Goal: Task Accomplishment & Management: Manage account settings

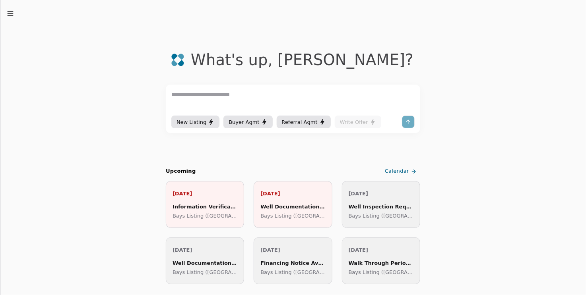
click at [194, 196] on p "[DATE]" at bounding box center [204, 194] width 65 height 8
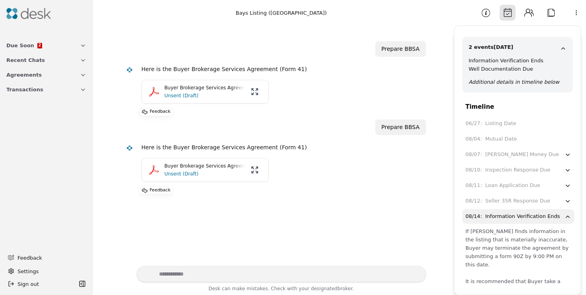
click at [217, 93] on p "Unsent (Draft)" at bounding box center [203, 96] width 79 height 8
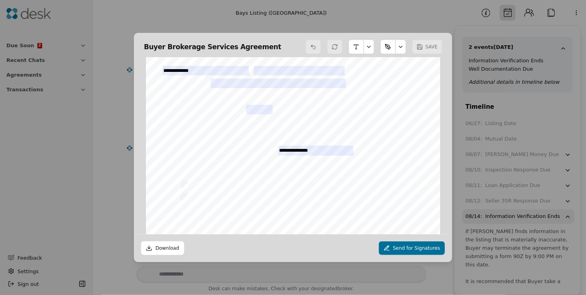
scroll to position [79, 0]
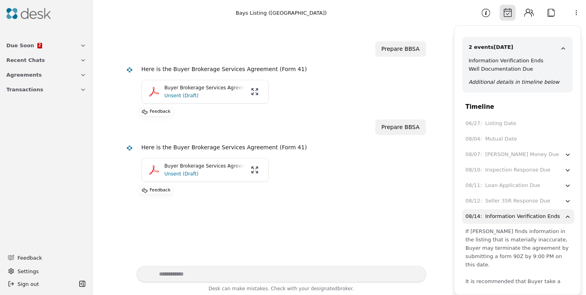
click at [23, 45] on span "Due Soon" at bounding box center [20, 45] width 28 height 8
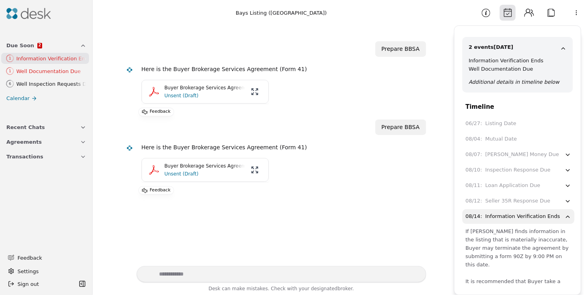
click at [31, 73] on div "Well Documentation Due" at bounding box center [51, 71] width 70 height 8
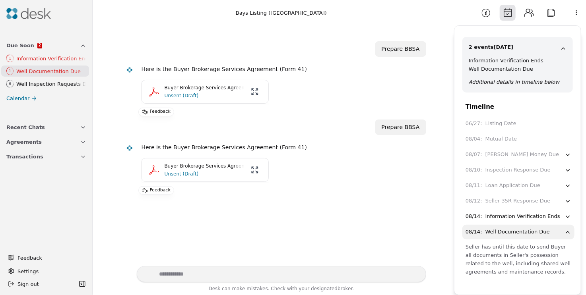
click at [28, 73] on div "Well Documentation Due" at bounding box center [51, 71] width 70 height 8
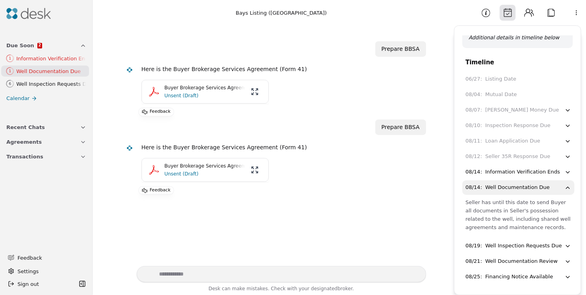
scroll to position [53, 0]
